Goal: Information Seeking & Learning: Learn about a topic

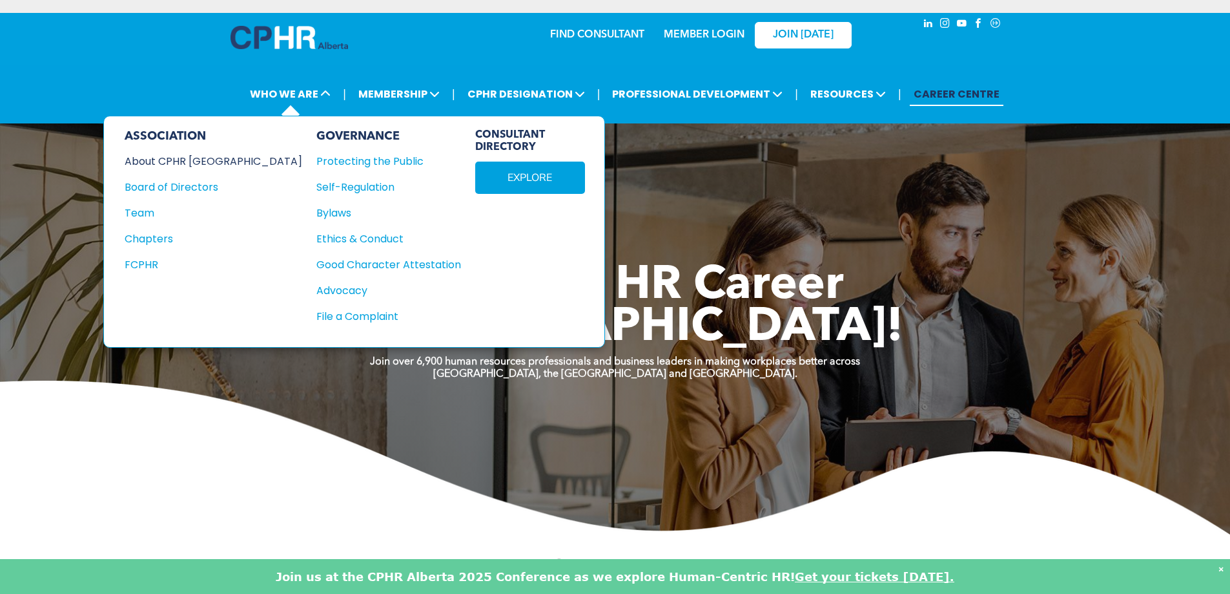
click at [205, 161] on div "About CPHR [GEOGRAPHIC_DATA]" at bounding box center [205, 161] width 160 height 16
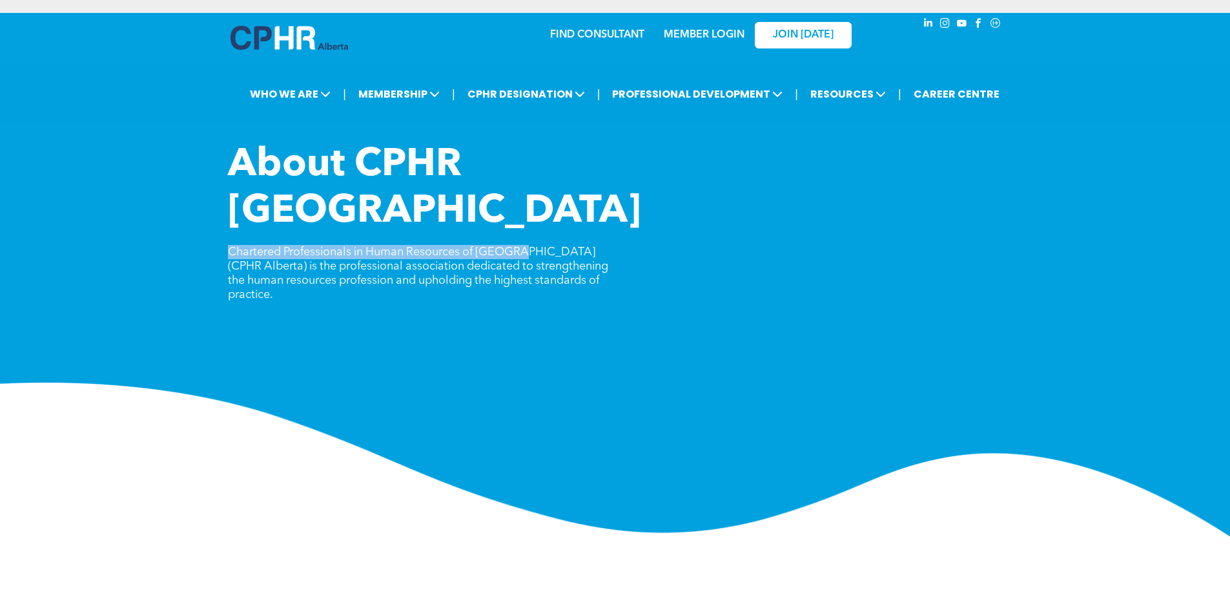
drag, startPoint x: 228, startPoint y: 205, endPoint x: 517, endPoint y: 211, distance: 289.4
click at [517, 246] on span "Chartered Professionals in Human Resources of [GEOGRAPHIC_DATA] (CPHR Alberta) …" at bounding box center [418, 273] width 380 height 54
copy span "Chartered Professionals in Human Resources of [GEOGRAPHIC_DATA]"
